Goal: Task Accomplishment & Management: Complete application form

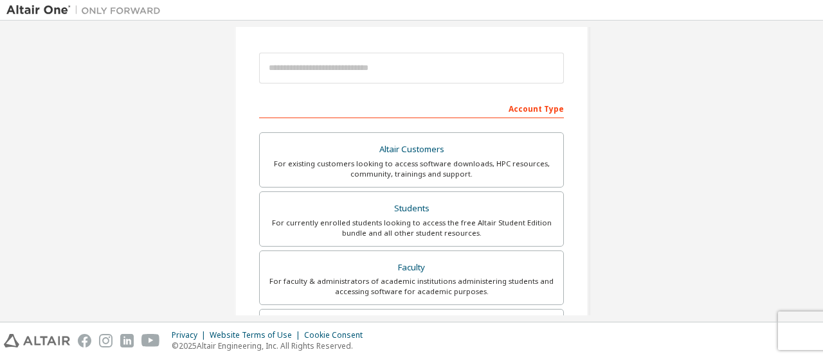
scroll to position [125, 0]
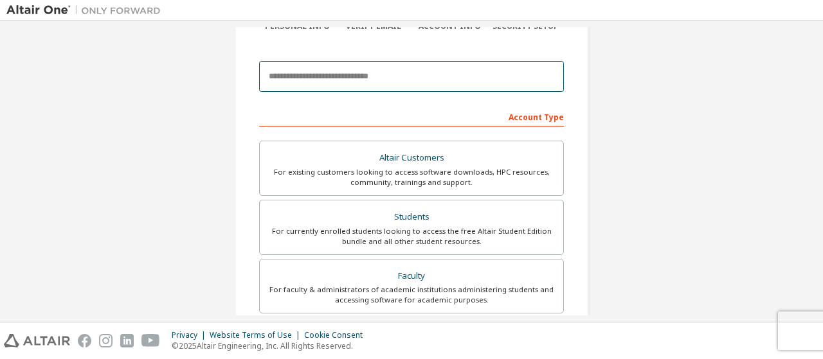
click at [310, 72] on input "email" at bounding box center [411, 76] width 305 height 31
type input "**********"
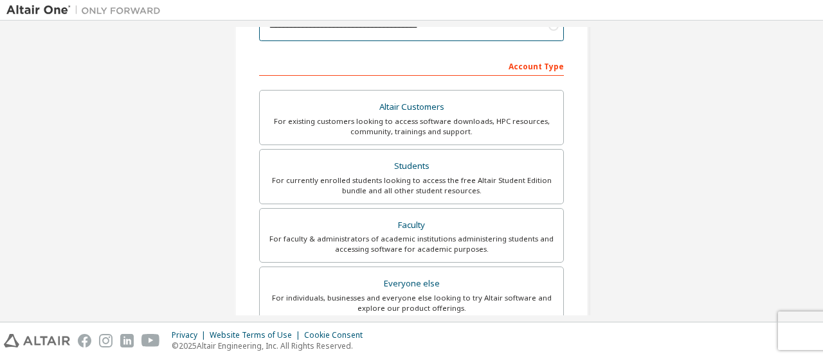
scroll to position [183, 0]
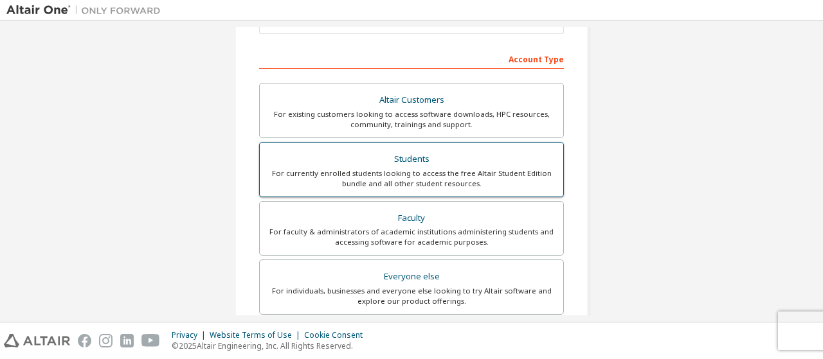
click at [377, 168] on div "For currently enrolled students looking to access the free Altair Student Editi…" at bounding box center [411, 178] width 288 height 21
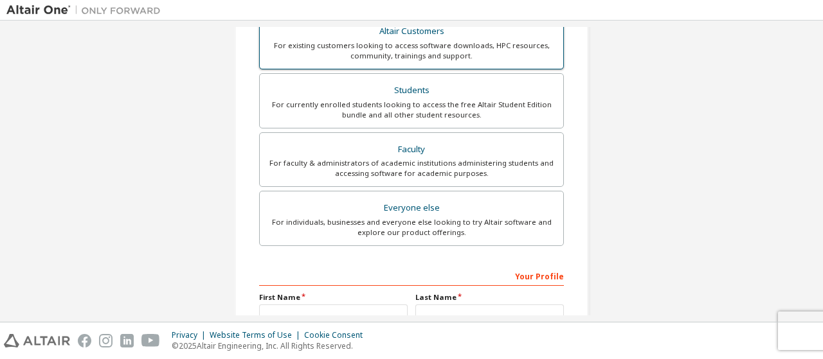
scroll to position [388, 0]
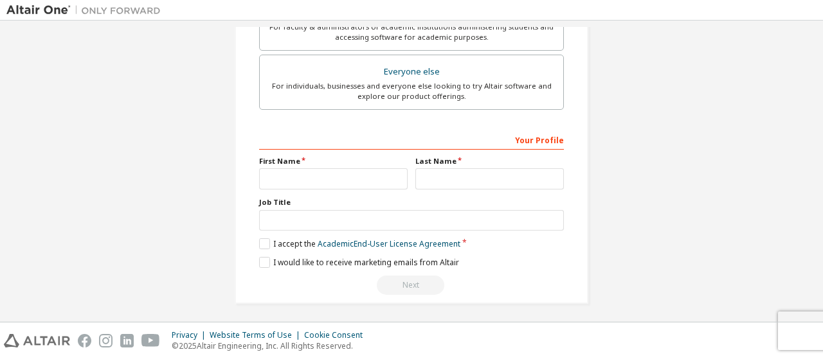
click at [406, 178] on div "First Name" at bounding box center [333, 172] width 156 height 33
click at [336, 182] on input "text" at bounding box center [333, 178] width 148 height 21
type input "**********"
click at [438, 175] on input "text" at bounding box center [489, 178] width 148 height 21
type input "******"
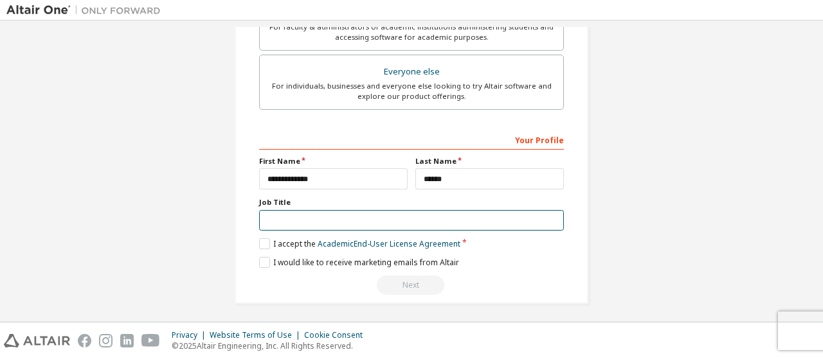
click at [369, 217] on input "text" at bounding box center [411, 220] width 305 height 21
type input "********"
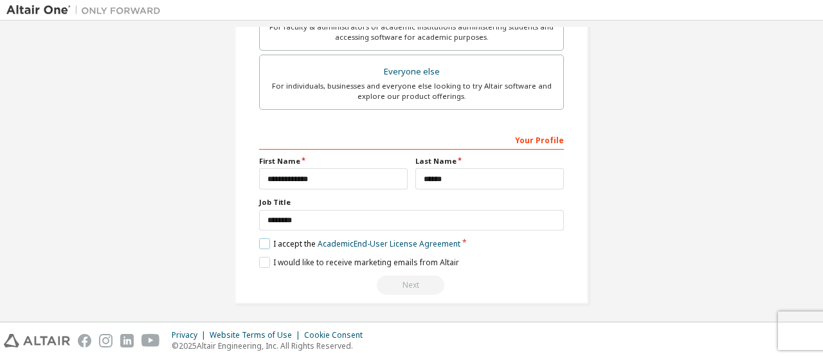
click at [262, 243] on label "I accept the Academic End-User License Agreement" at bounding box center [359, 243] width 201 height 11
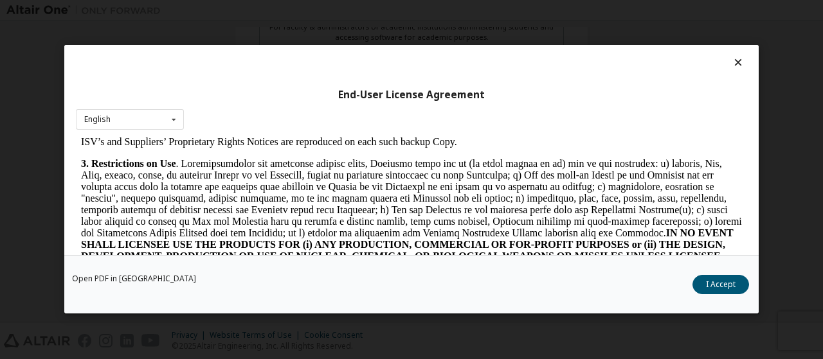
scroll to position [897, 0]
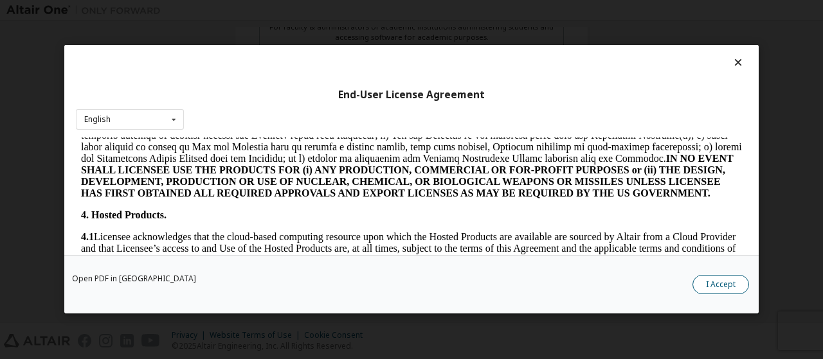
click at [706, 277] on button "I Accept" at bounding box center [720, 285] width 57 height 19
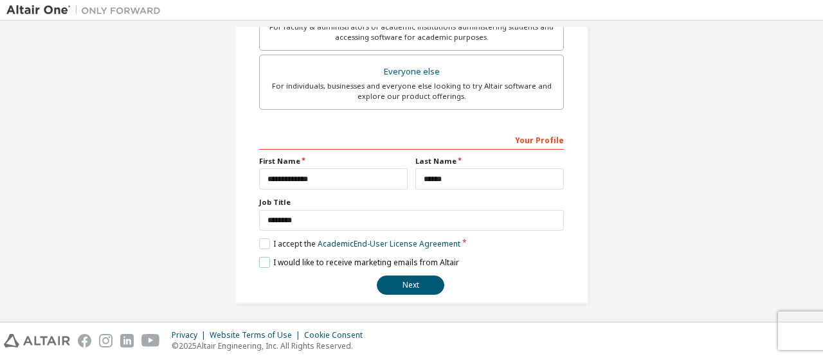
click at [260, 257] on label "I would like to receive marketing emails from Altair" at bounding box center [359, 262] width 200 height 11
click at [415, 281] on button "Next" at bounding box center [410, 285] width 67 height 19
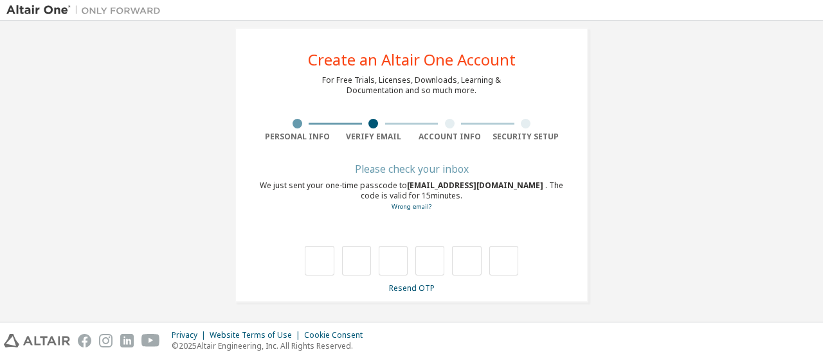
scroll to position [17, 0]
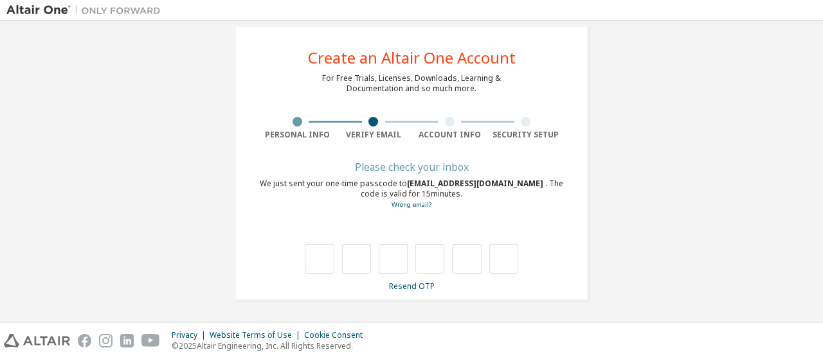
type input "*"
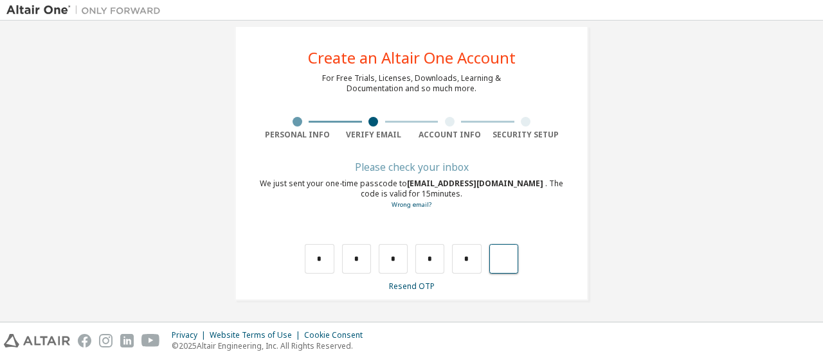
type input "*"
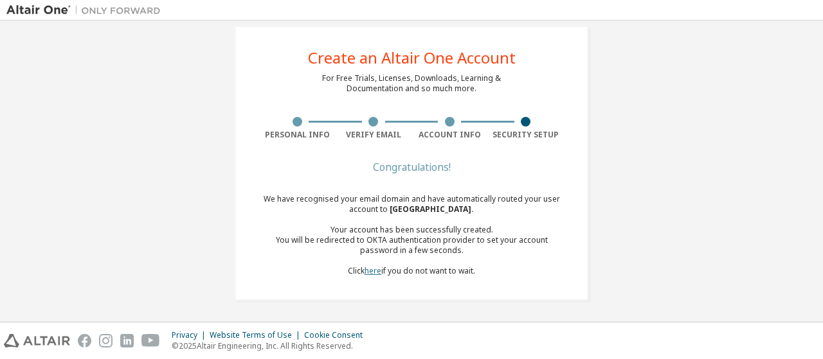
click at [366, 273] on link "here" at bounding box center [372, 270] width 17 height 11
